Goal: Transaction & Acquisition: Purchase product/service

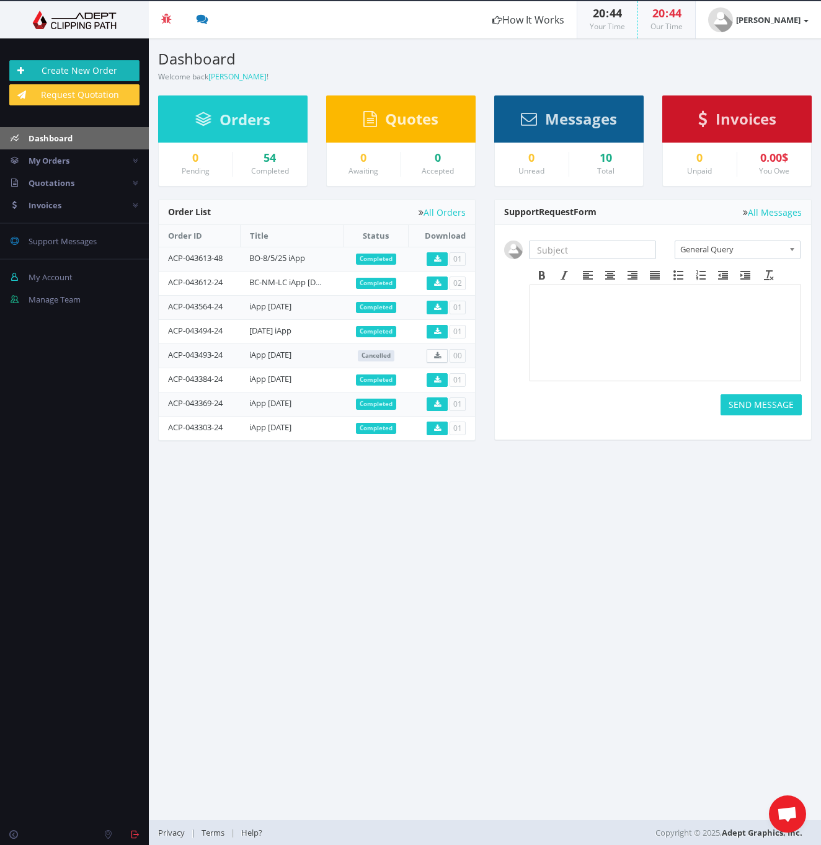
click at [73, 71] on link "Create New Order" at bounding box center [74, 70] width 130 height 21
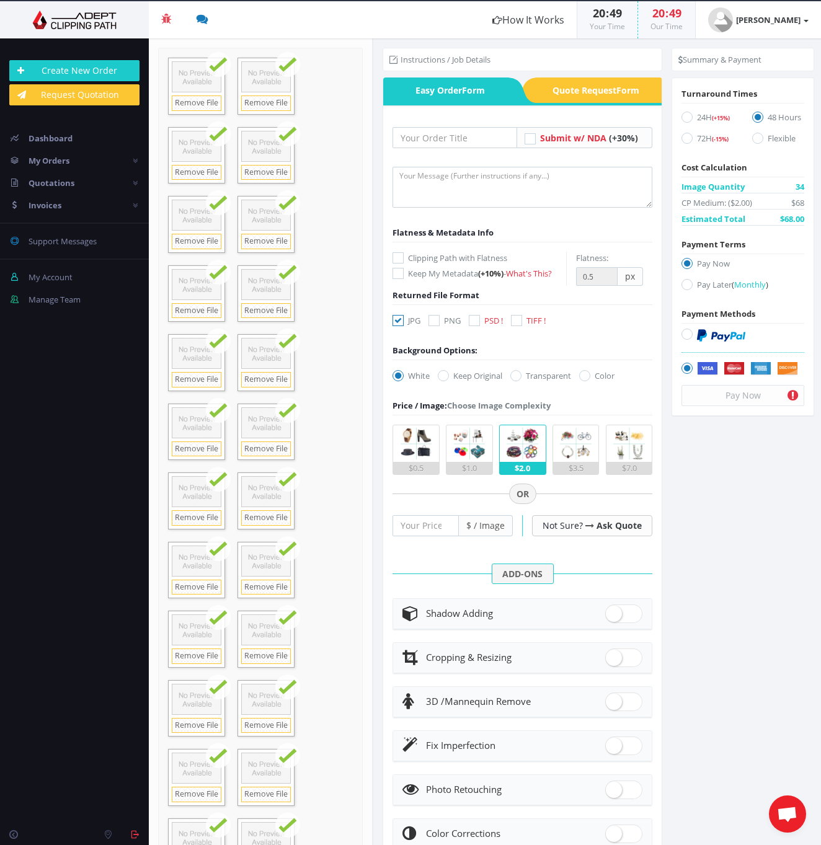
click at [683, 118] on icon at bounding box center [686, 117] width 11 height 11
click at [685, 118] on input "24H (+15%)" at bounding box center [689, 117] width 8 height 8
radio input "true"
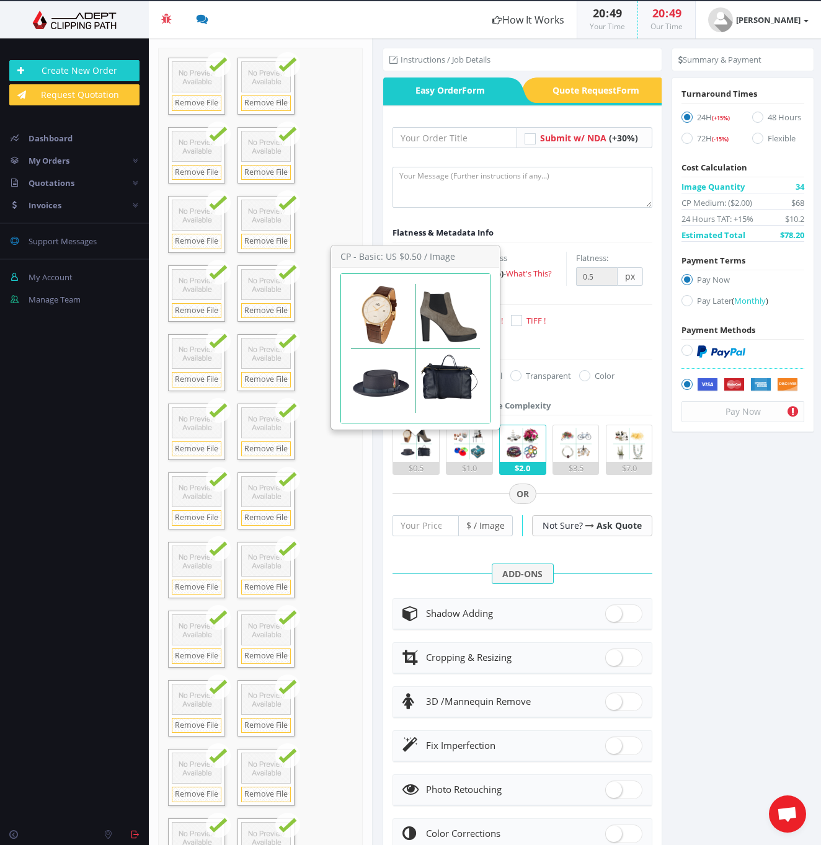
click at [422, 448] on img at bounding box center [416, 443] width 37 height 37
click at [0, 0] on input "$0.5" at bounding box center [0, 0] width 0 height 0
click at [422, 448] on img at bounding box center [416, 443] width 37 height 37
click at [0, 0] on input "$0.5" at bounding box center [0, 0] width 0 height 0
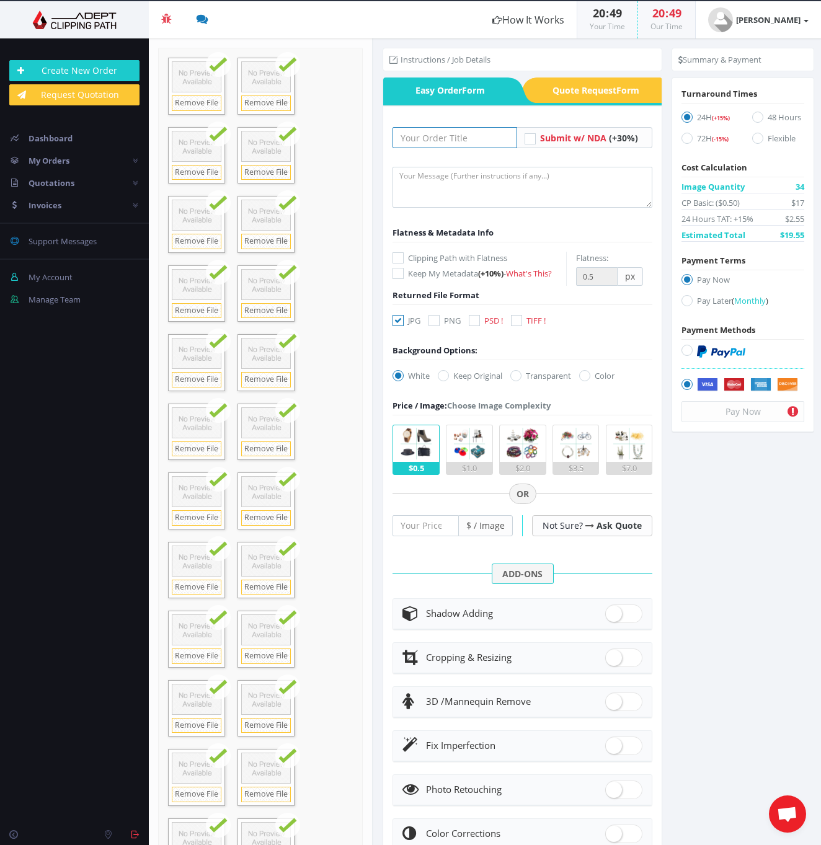
click at [459, 140] on input "text" at bounding box center [454, 137] width 125 height 21
type input "8/11/25/iApp"
click at [737, 410] on button "Pay Now" at bounding box center [742, 411] width 123 height 21
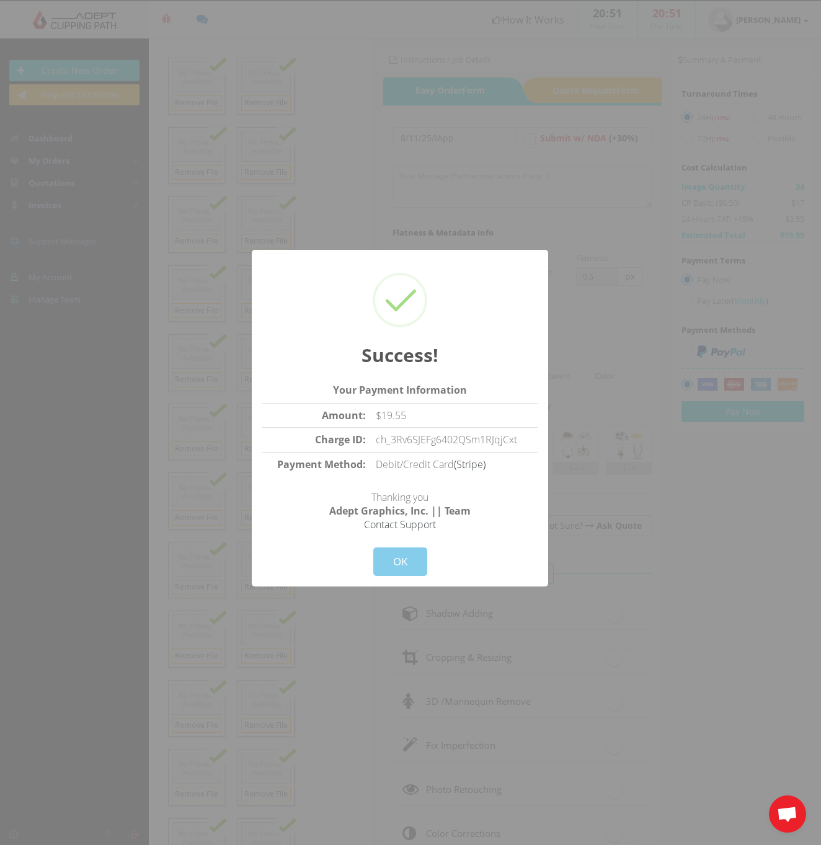
click at [402, 561] on button "OK" at bounding box center [400, 561] width 54 height 29
